Goal: Task Accomplishment & Management: Use online tool/utility

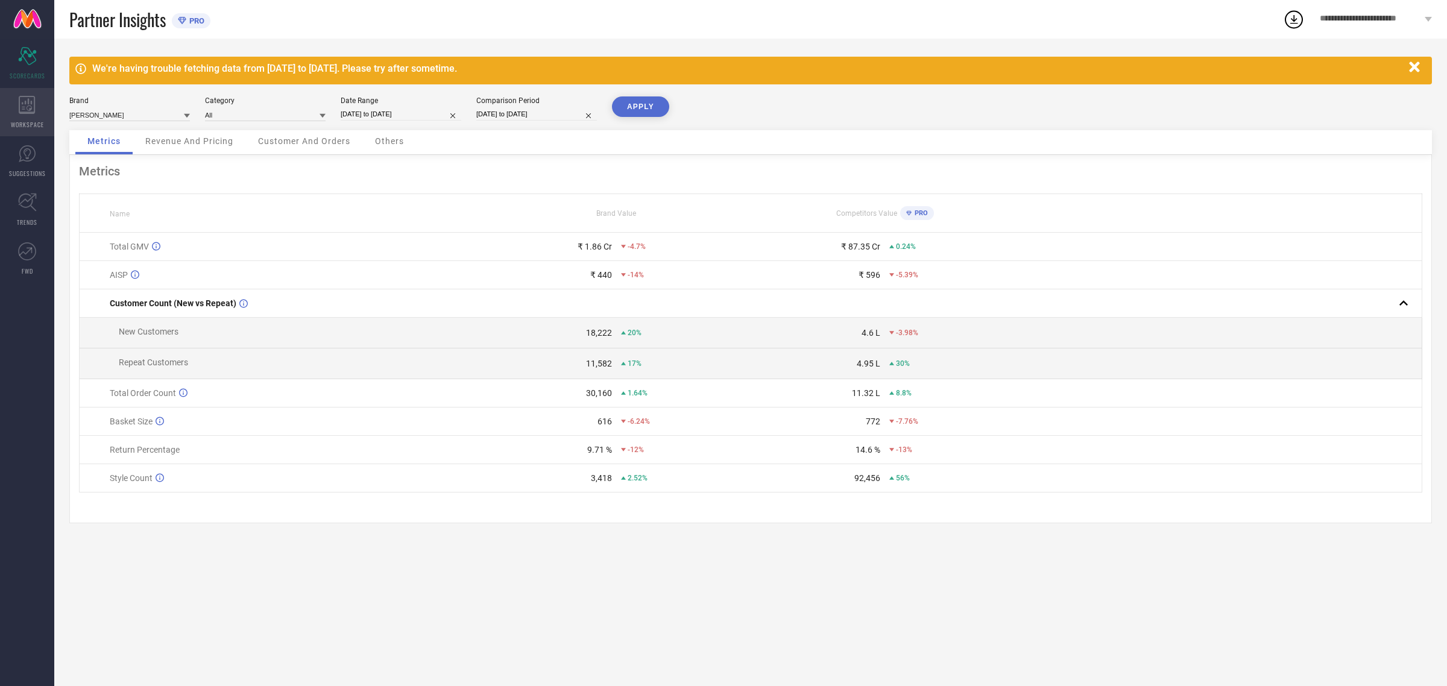
click at [22, 115] on div "WORKSPACE" at bounding box center [27, 112] width 54 height 48
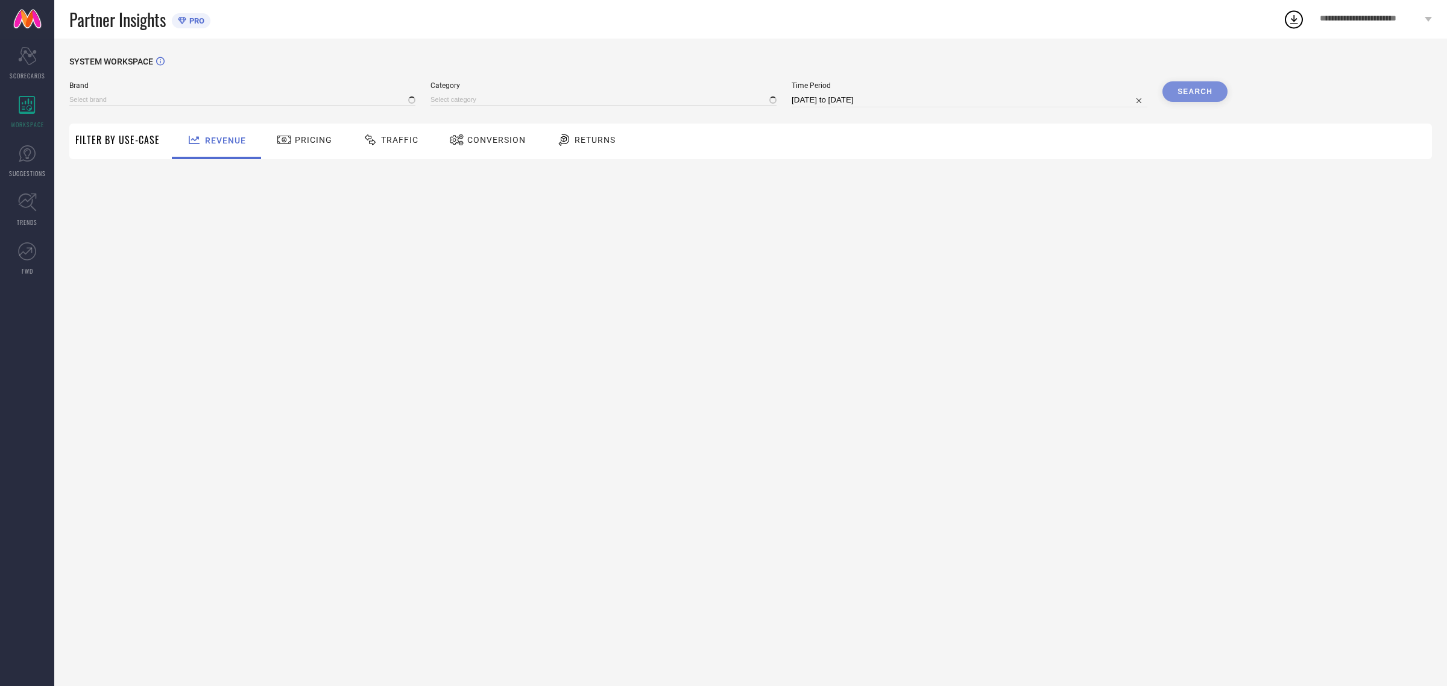
type input "[PERSON_NAME]"
type input "All"
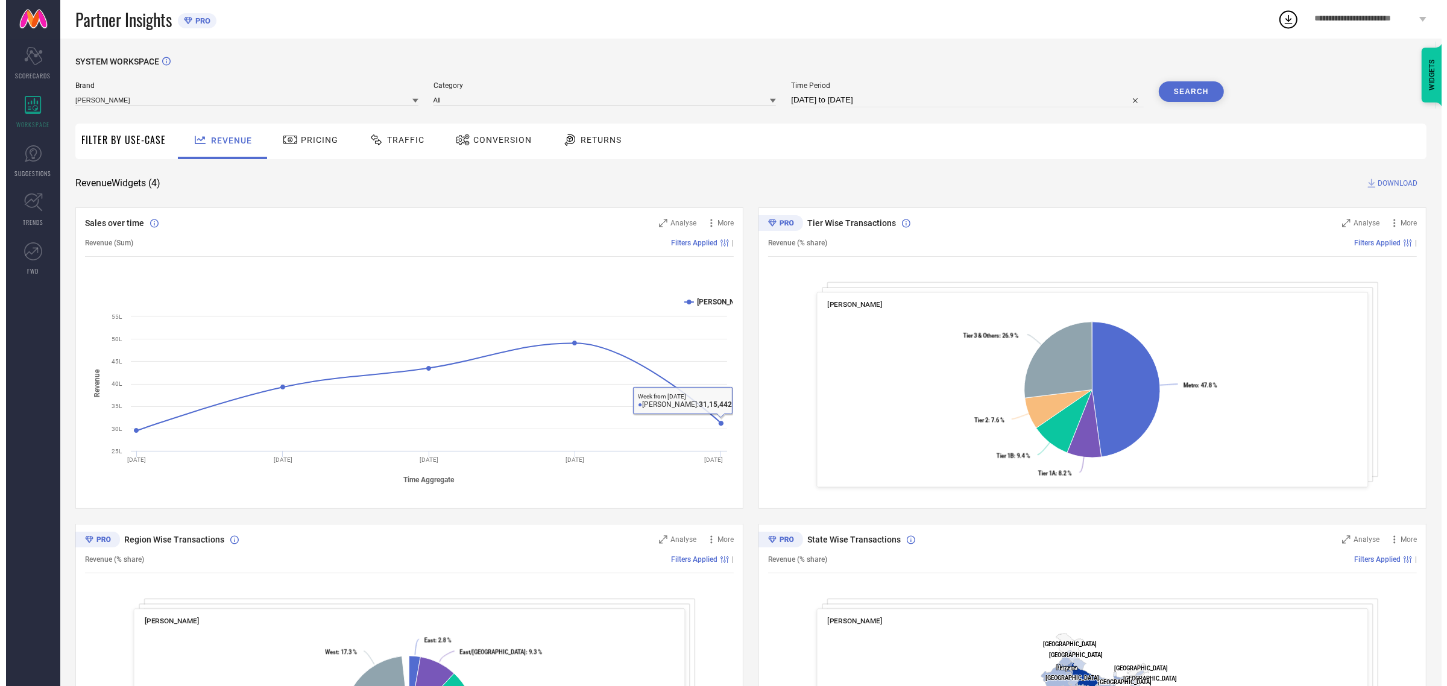
scroll to position [157, 0]
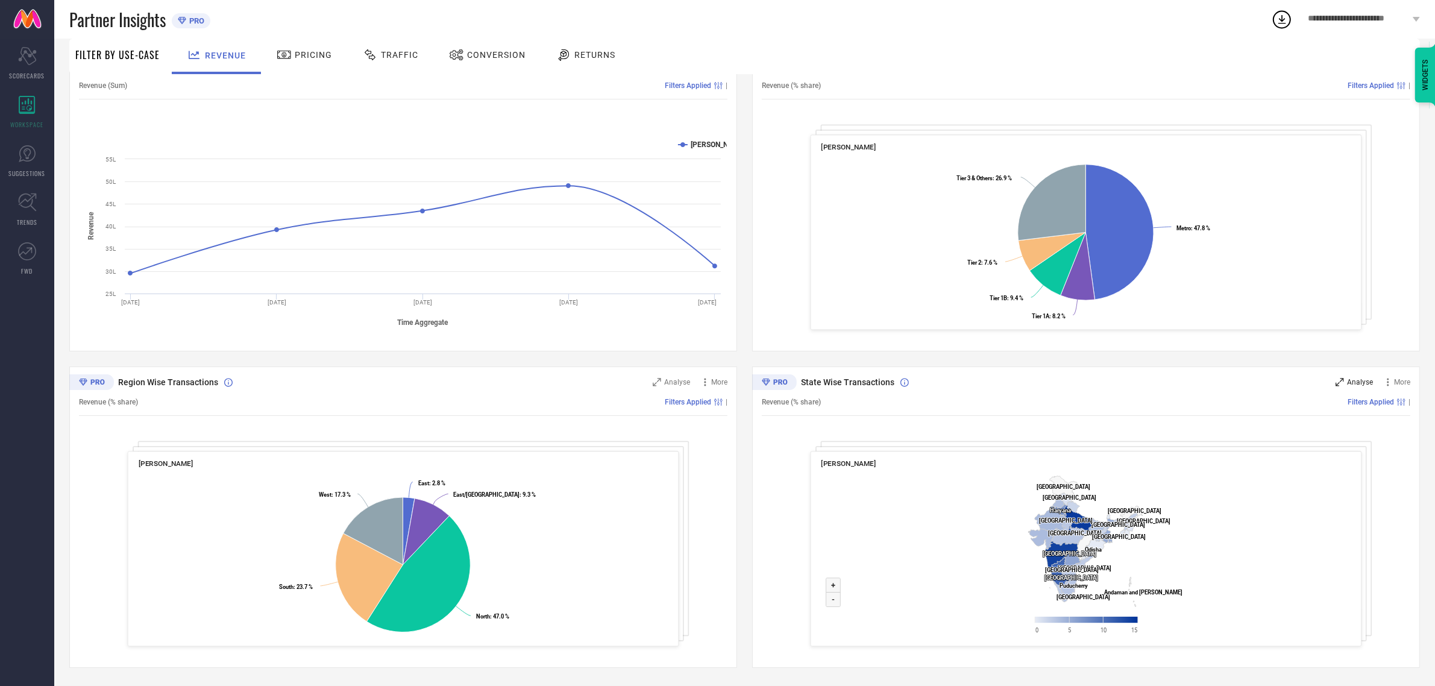
click at [1355, 383] on span "Analyse" at bounding box center [1360, 382] width 26 height 8
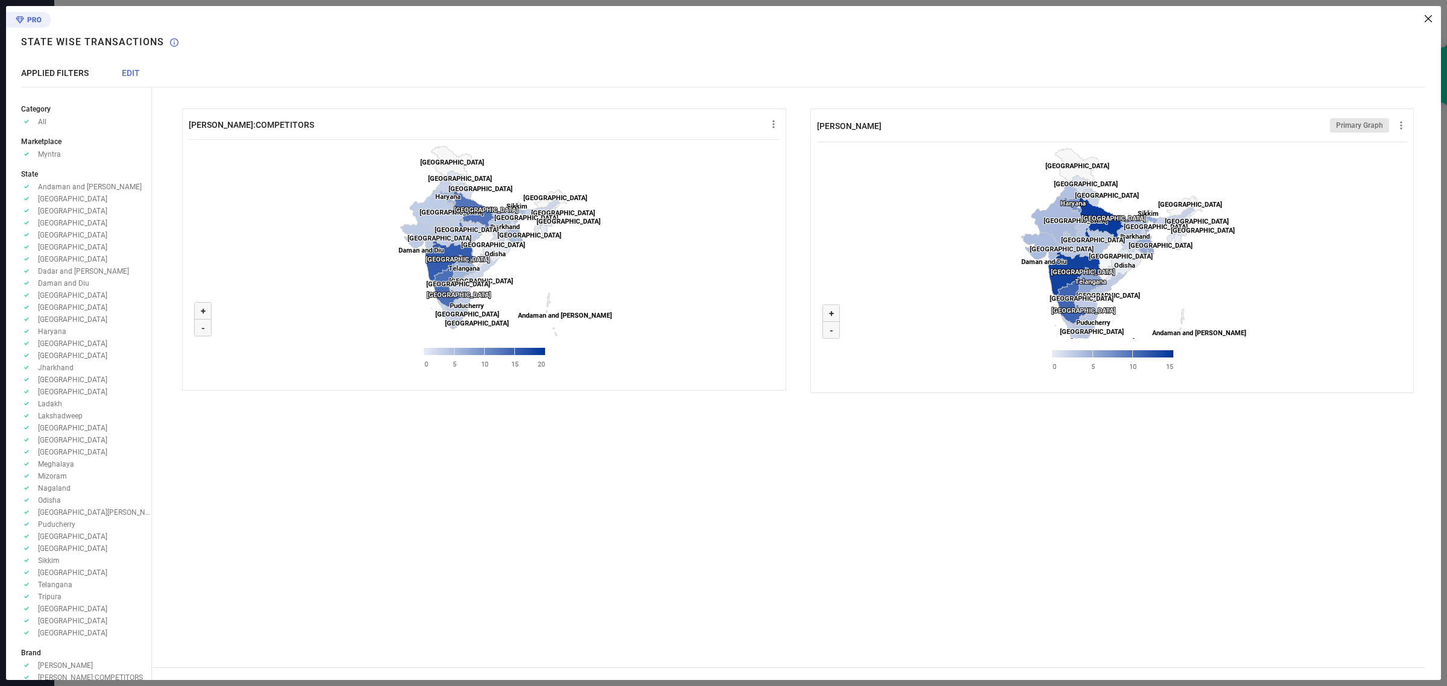
scroll to position [31, 0]
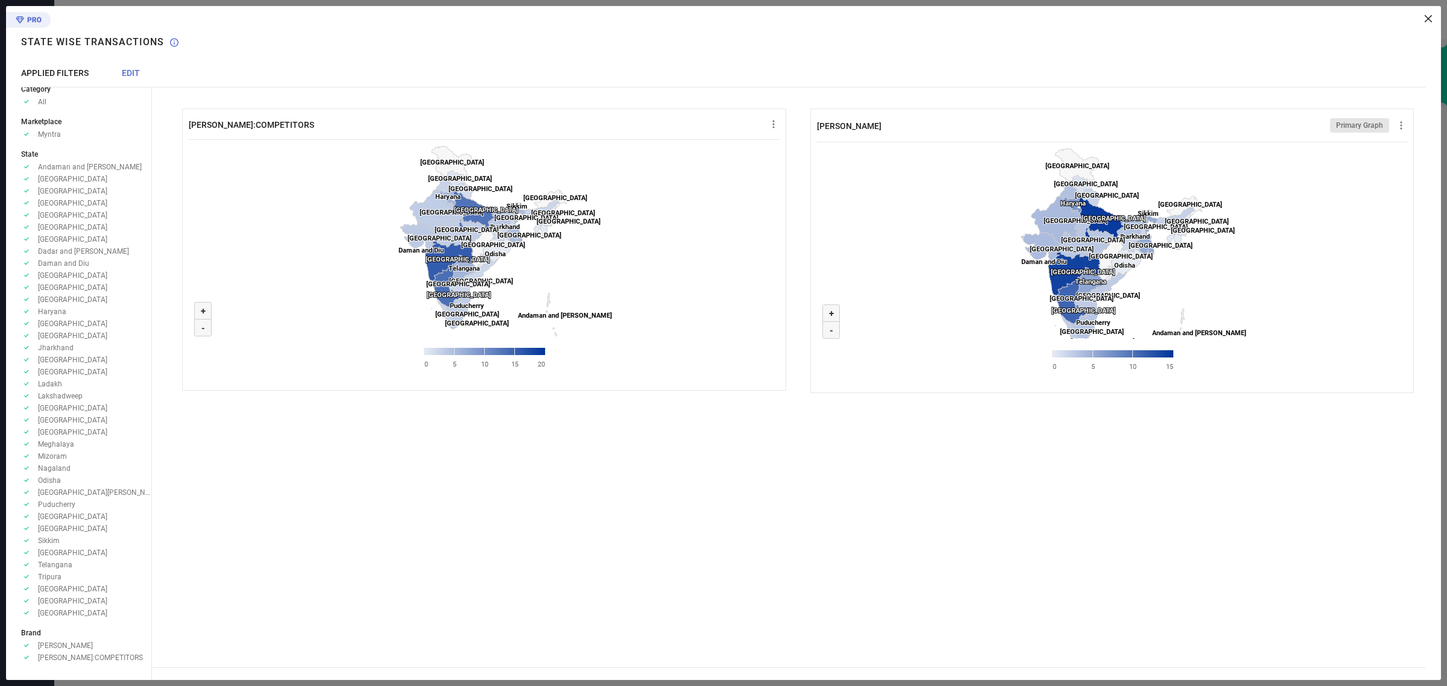
click at [26, 162] on icon "Approve /Deselected" at bounding box center [26, 166] width 11 height 9
click at [25, 162] on icon "Approve /Deselected" at bounding box center [26, 166] width 11 height 9
